Goal: Find specific page/section: Find specific page/section

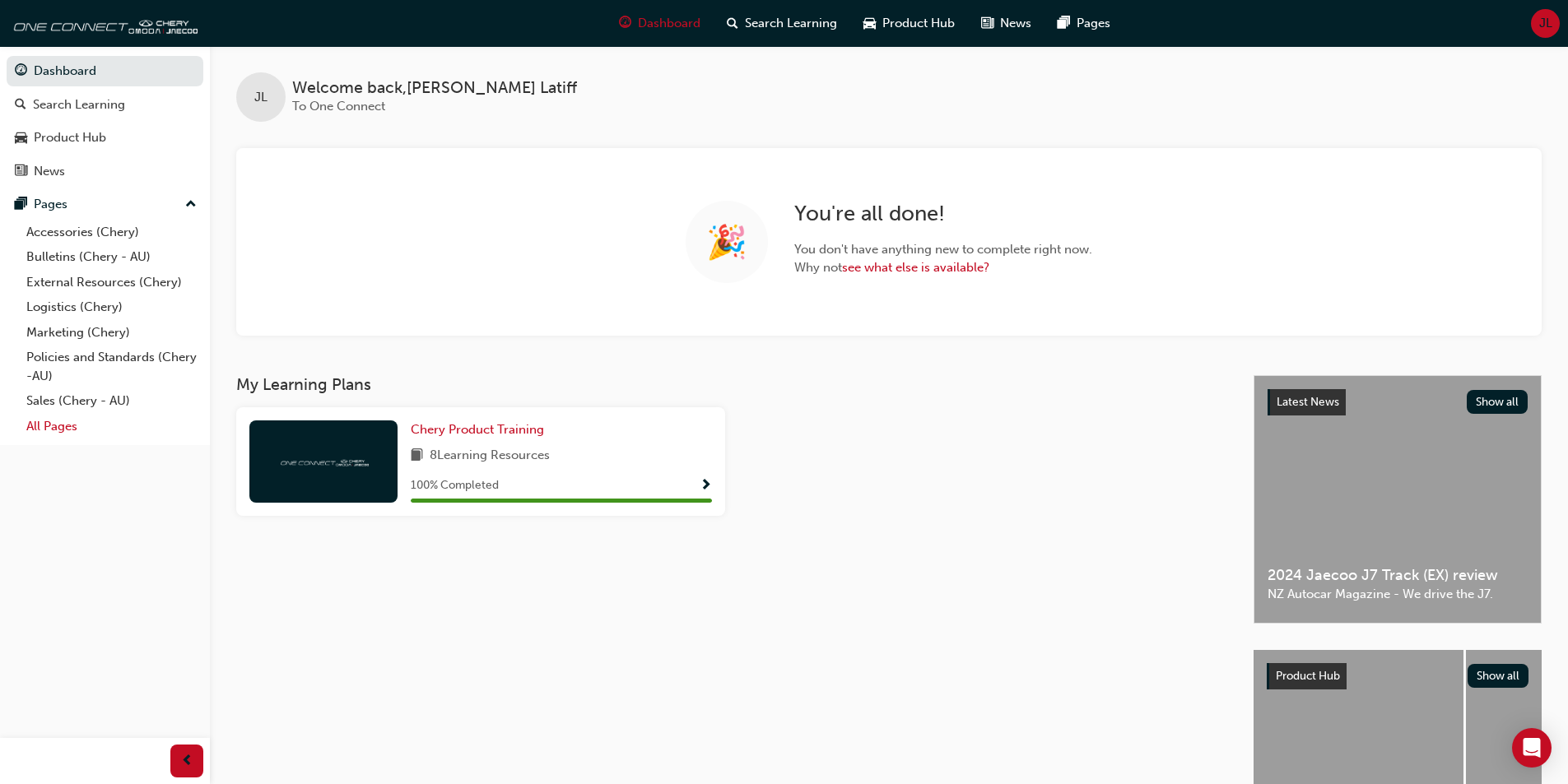
click at [68, 422] on link "All Pages" at bounding box center [112, 427] width 183 height 26
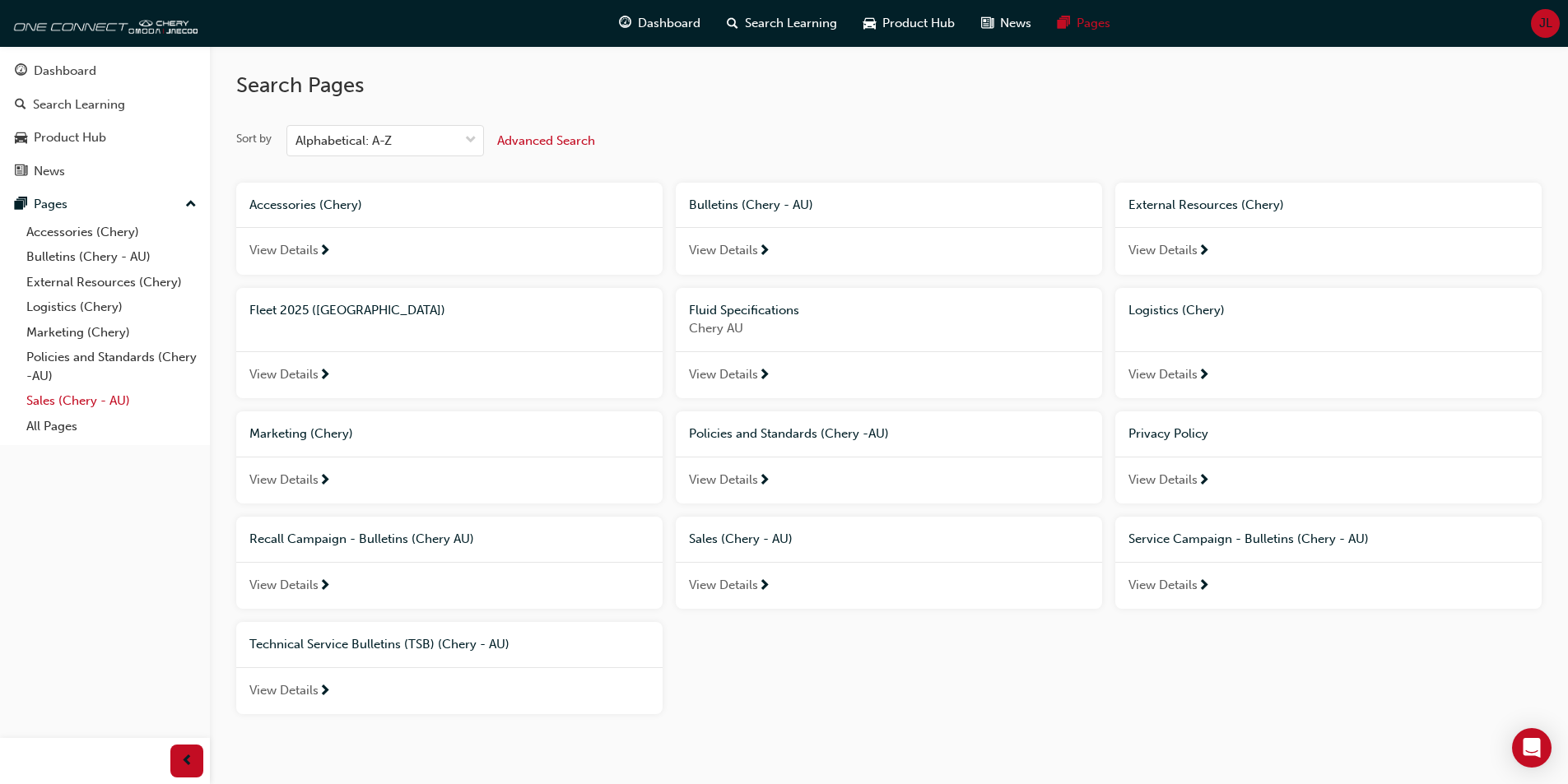
click at [84, 398] on link "Sales (Chery - AU)" at bounding box center [112, 402] width 183 height 26
